Goal: Task Accomplishment & Management: Manage account settings

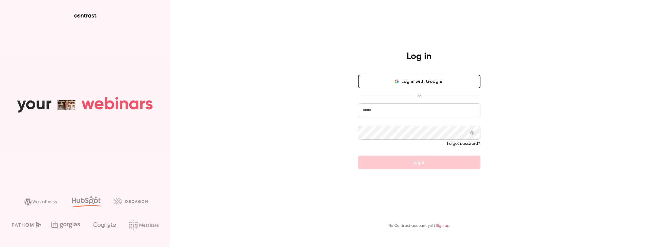
click at [415, 77] on button "Log in with Google" at bounding box center [419, 82] width 122 height 14
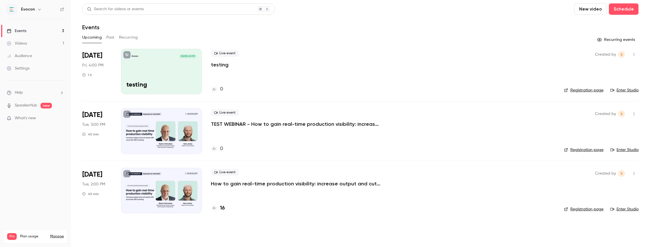
click at [234, 182] on p "How to gain real-time production visibility: increase output and cut waste with…" at bounding box center [296, 183] width 170 height 7
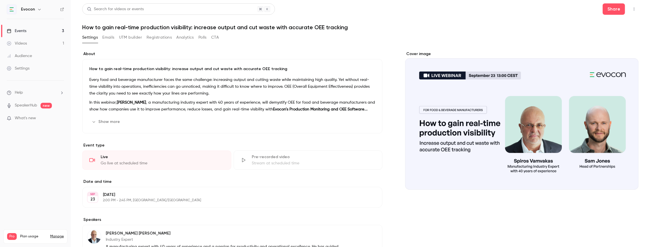
click at [162, 39] on button "Registrations" at bounding box center [159, 37] width 25 height 9
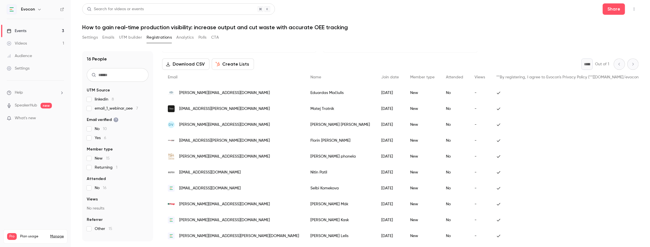
scroll to position [38, 0]
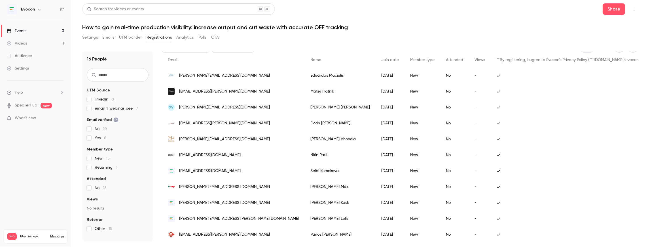
click at [92, 37] on button "Settings" at bounding box center [90, 37] width 16 height 9
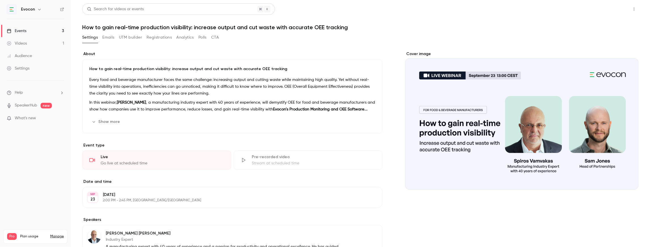
click at [613, 8] on button "Share" at bounding box center [614, 8] width 22 height 11
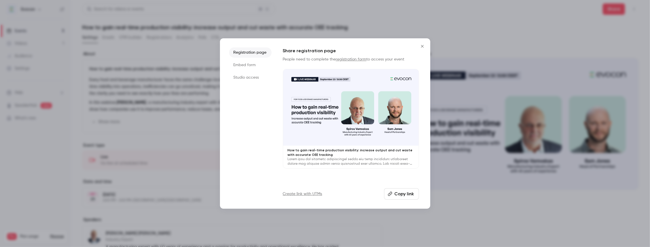
drag, startPoint x: 423, startPoint y: 46, endPoint x: 418, endPoint y: 47, distance: 4.4
click at [423, 46] on icon "Close" at bounding box center [422, 46] width 7 height 5
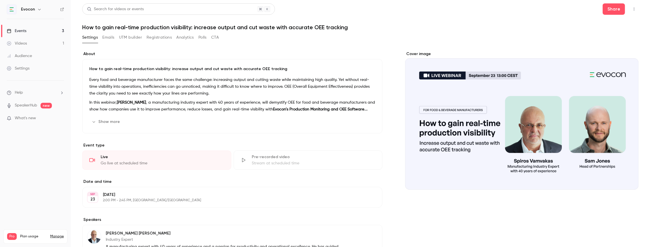
drag, startPoint x: 114, startPoint y: 120, endPoint x: 121, endPoint y: 121, distance: 6.6
click at [115, 120] on button "Show more" at bounding box center [106, 121] width 34 height 9
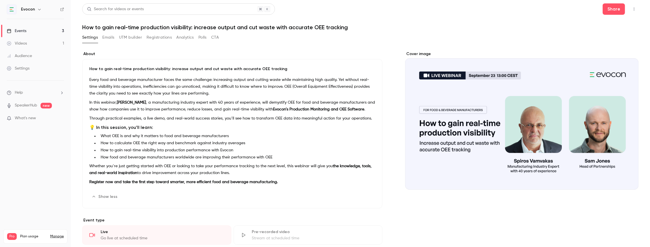
click at [366, 196] on button "Edit" at bounding box center [365, 196] width 21 height 9
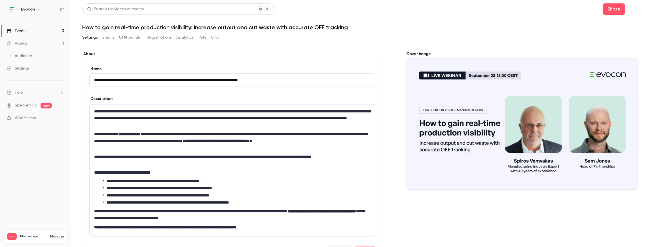
click at [107, 38] on button "Emails" at bounding box center [108, 37] width 12 height 9
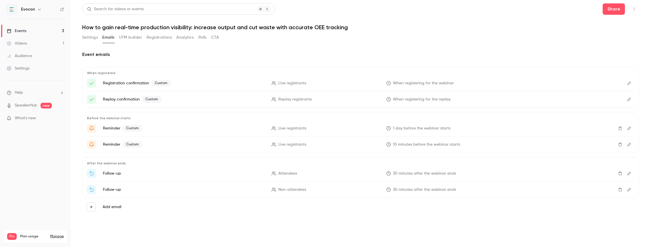
click at [126, 37] on button "UTM builder" at bounding box center [130, 37] width 23 height 9
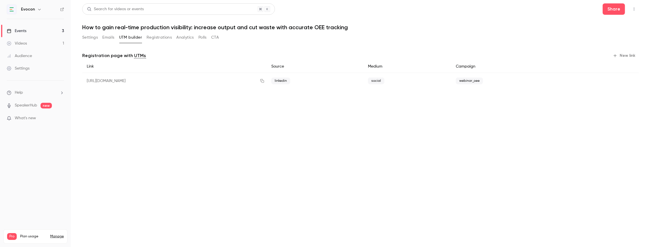
drag, startPoint x: 244, startPoint y: 79, endPoint x: 84, endPoint y: 77, distance: 159.9
click at [84, 77] on div "[URL][DOMAIN_NAME]" at bounding box center [174, 81] width 185 height 16
copy div "[URL][DOMAIN_NAME]"
click at [220, 118] on main "Search for videos or events Share How to gain real-time production visibility: …" at bounding box center [360, 123] width 579 height 247
click at [157, 39] on button "Registrations" at bounding box center [159, 37] width 25 height 9
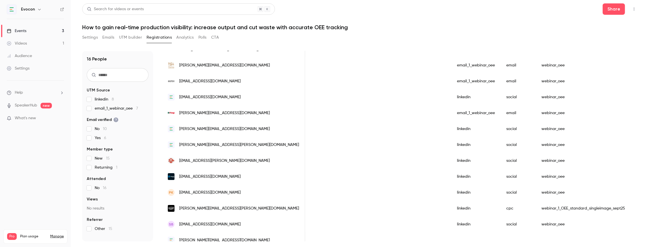
scroll to position [121, 0]
